Goal: Information Seeking & Learning: Learn about a topic

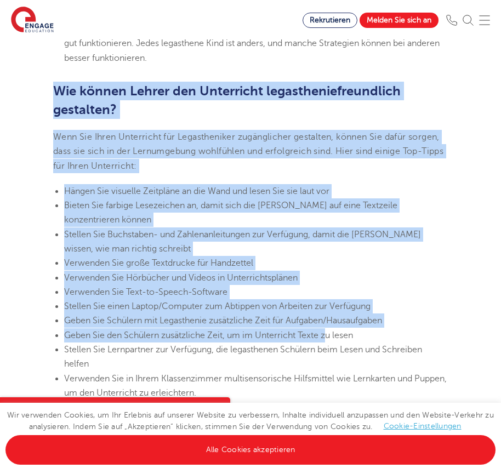
scroll to position [2858, 0]
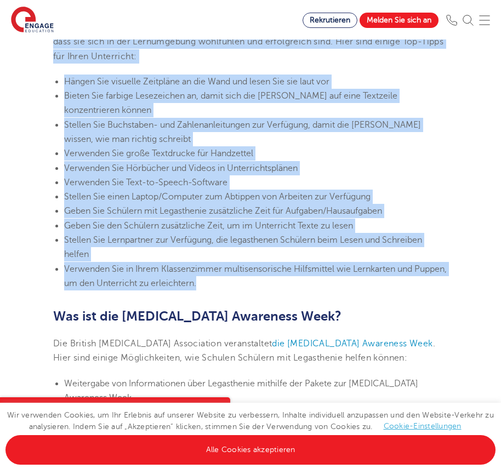
drag, startPoint x: 56, startPoint y: 89, endPoint x: 245, endPoint y: 285, distance: 272.3
copy section "Lor ipsumd Sitame con Adipiscing elitseddoeiusmodtempo incididun? Utla Etd Magn…"
click at [403, 150] on li "Verwenden Sie große Textdrucke für Handzettel" at bounding box center [256, 153] width 384 height 14
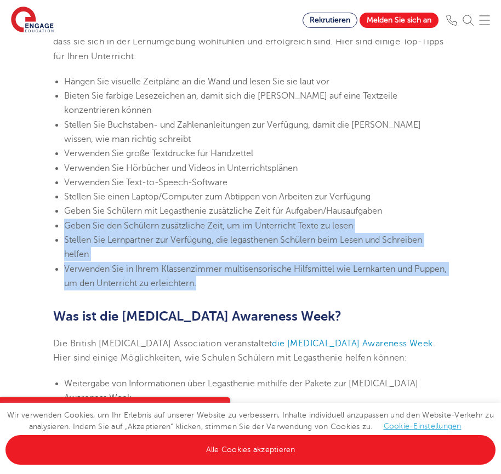
drag, startPoint x: 56, startPoint y: 224, endPoint x: 364, endPoint y: 281, distance: 313.4
click at [364, 281] on ul "Hängen Sie visuelle Zeitpläne an die Wand und lesen Sie sie laut vor Bieten Sie…" at bounding box center [250, 183] width 395 height 216
copy ul "Geben Sie den Schülern zusätzliche Zeit, um im Unterricht Texte zu lesen Stelle…"
